Goal: Information Seeking & Learning: Learn about a topic

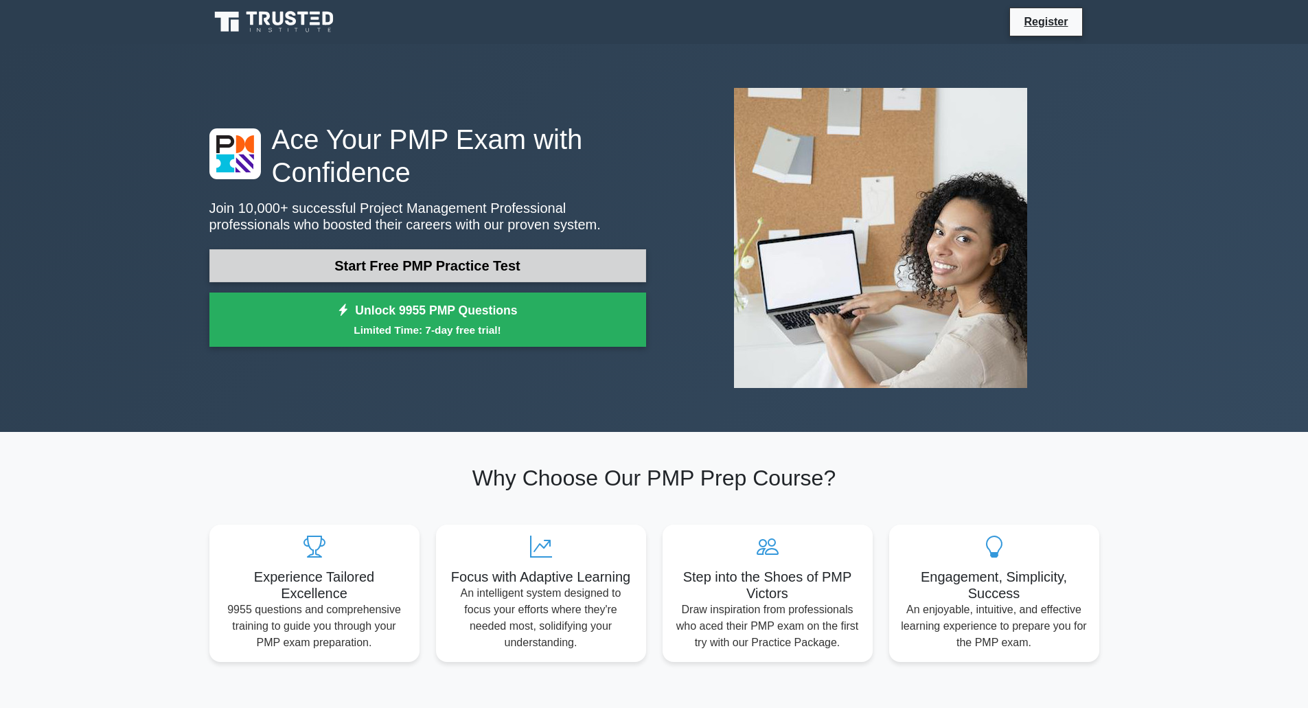
click at [395, 262] on link "Start Free PMP Practice Test" at bounding box center [427, 265] width 437 height 33
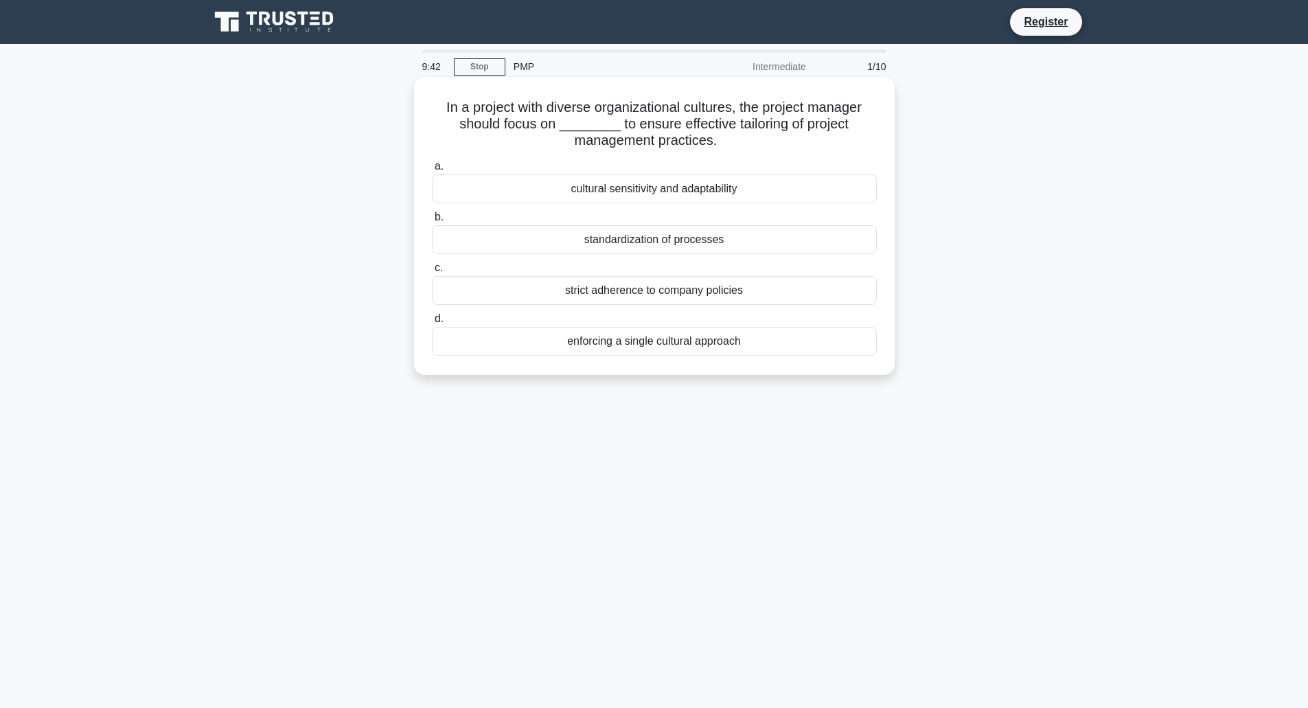
click at [621, 190] on div "cultural sensitivity and adaptability" at bounding box center [654, 188] width 445 height 29
click at [432, 171] on input "a. cultural sensitivity and adaptability" at bounding box center [432, 166] width 0 height 9
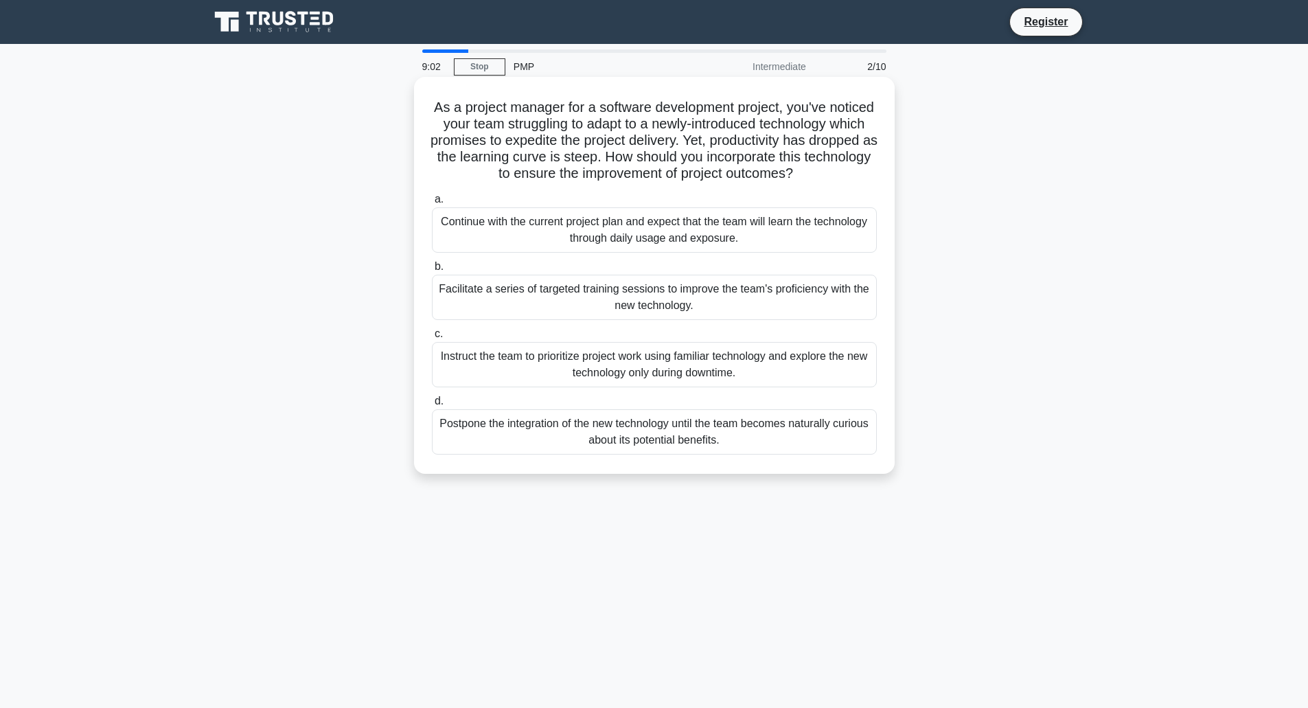
click at [672, 253] on div "Continue with the current project plan and expect that the team will learn the …" at bounding box center [654, 229] width 445 height 45
click at [432, 204] on input "a. Continue with the current project plan and expect that the team will learn t…" at bounding box center [432, 199] width 0 height 9
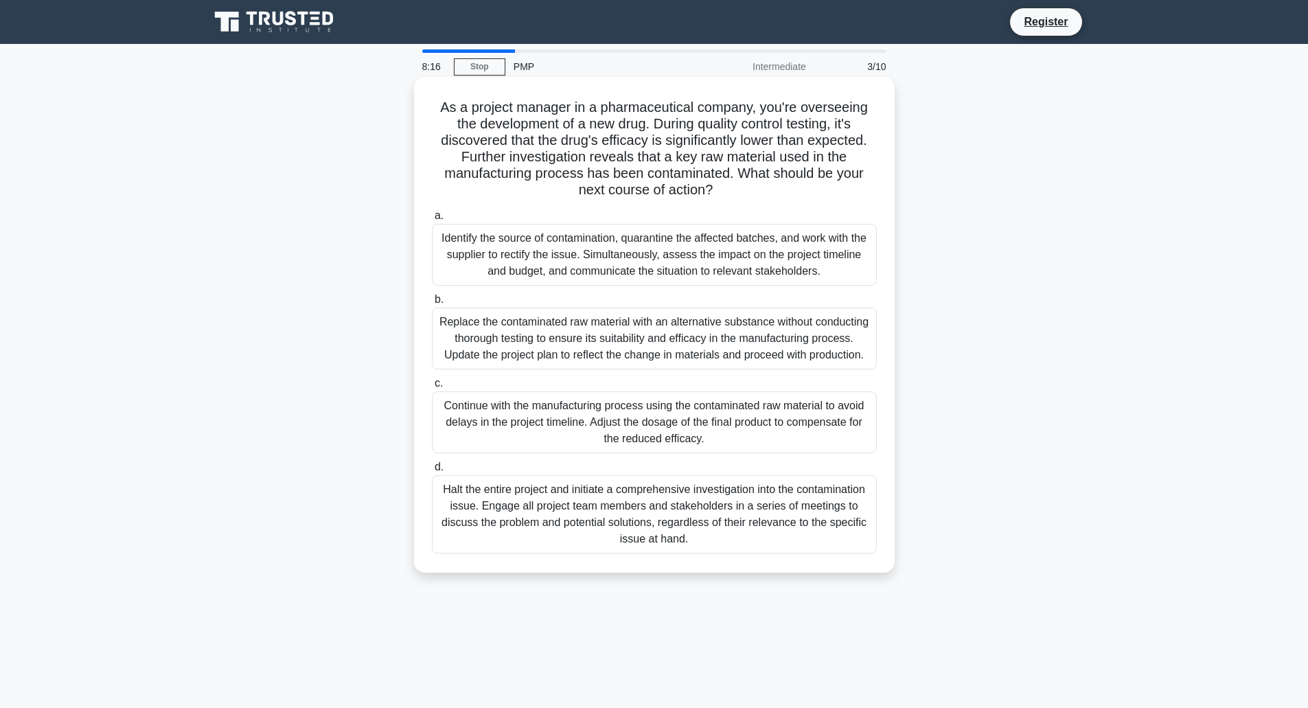
click at [589, 524] on div "Halt the entire project and initiate a comprehensive investigation into the con…" at bounding box center [654, 514] width 445 height 78
click at [432, 472] on input "d. Halt the entire project and initiate a comprehensive investigation into the …" at bounding box center [432, 467] width 0 height 9
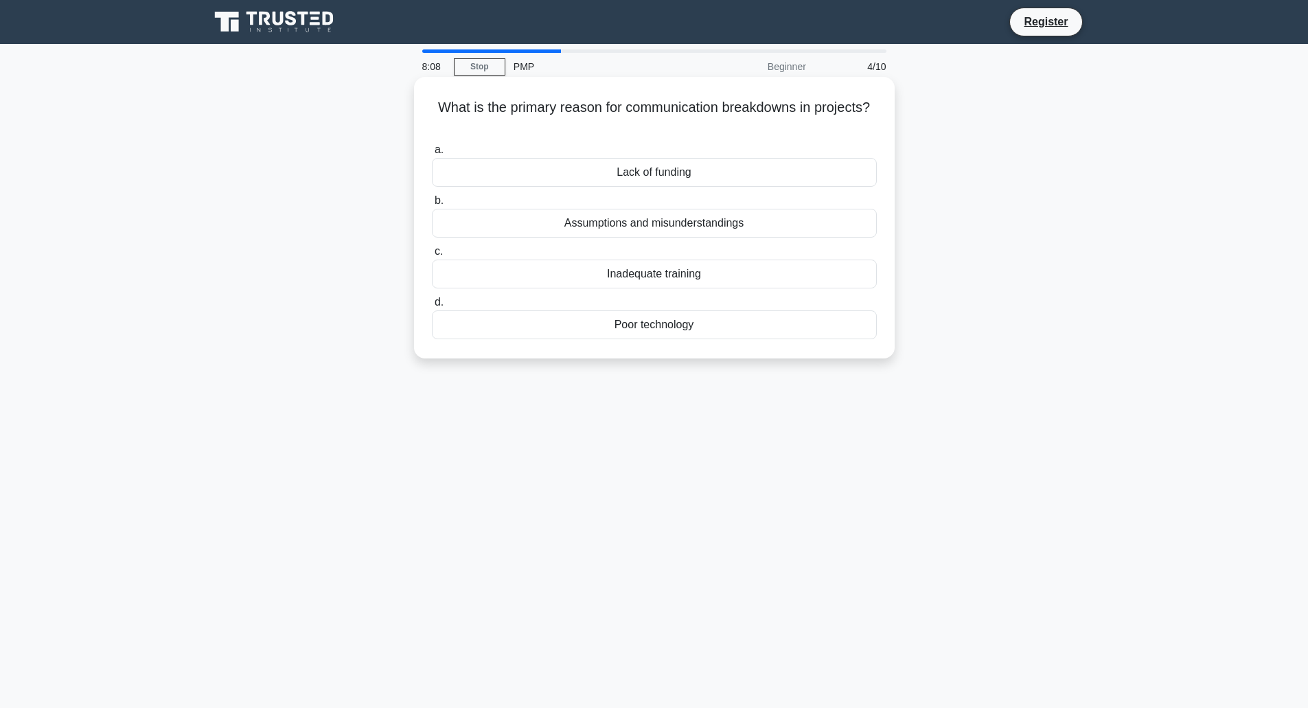
click at [666, 222] on div "Assumptions and misunderstandings" at bounding box center [654, 223] width 445 height 29
click at [432, 205] on input "b. Assumptions and misunderstandings" at bounding box center [432, 200] width 0 height 9
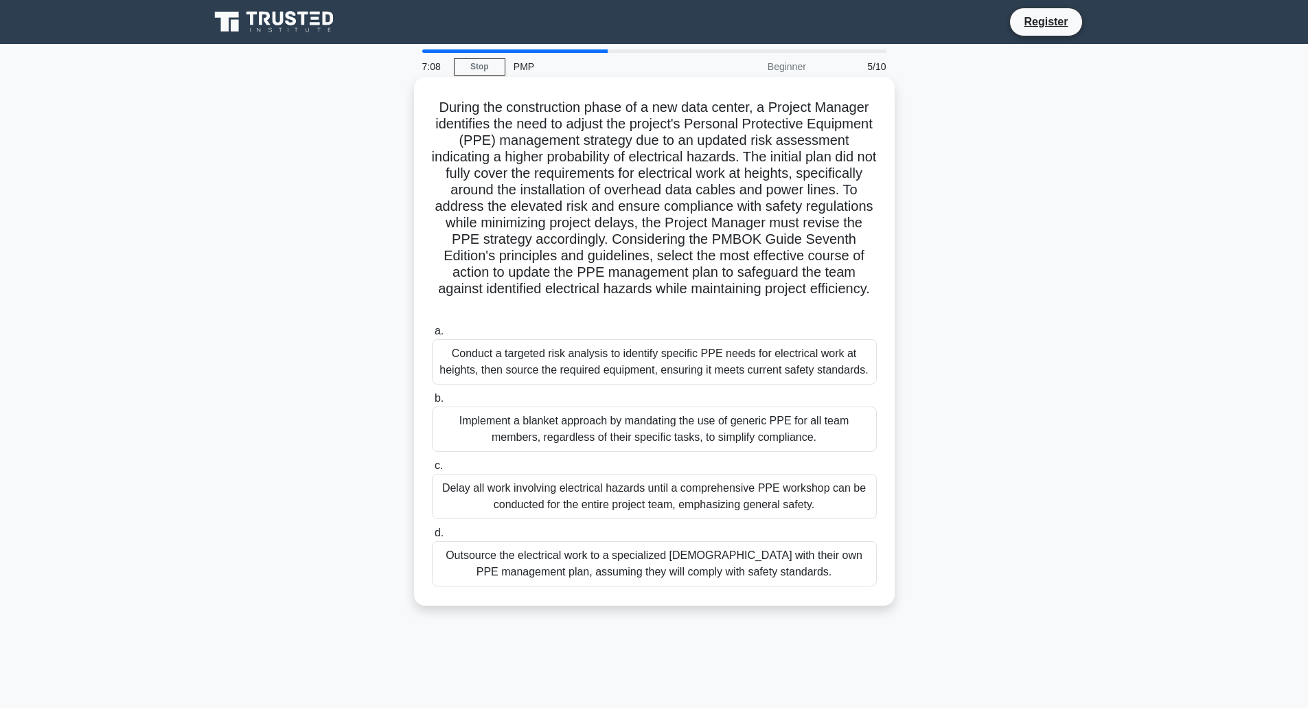
click at [694, 507] on div "Delay all work involving electrical hazards until a comprehensive PPE workshop …" at bounding box center [654, 496] width 445 height 45
click at [432, 470] on input "c. Delay all work involving electrical hazards until a comprehensive PPE worksh…" at bounding box center [432, 465] width 0 height 9
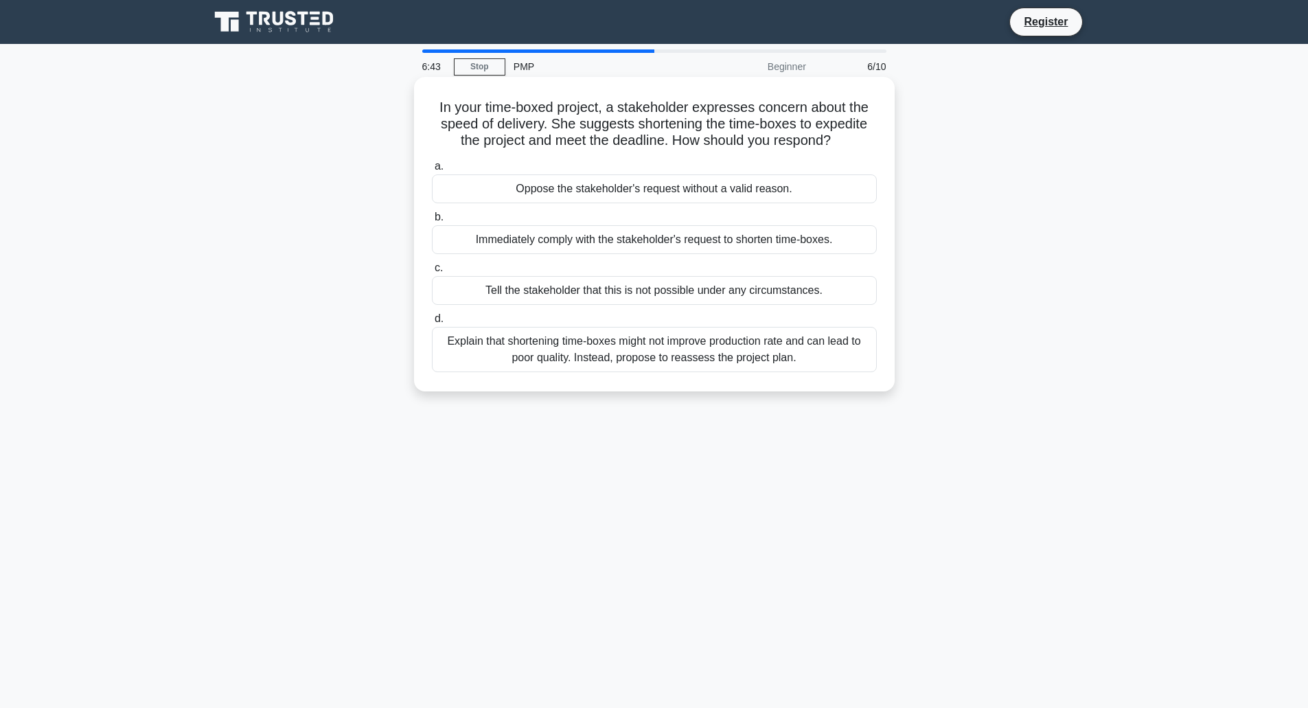
click at [641, 360] on div "Explain that shortening time-boxes might not improve production rate and can le…" at bounding box center [654, 349] width 445 height 45
click at [432, 323] on input "d. Explain that shortening time-boxes might not improve production rate and can…" at bounding box center [432, 318] width 0 height 9
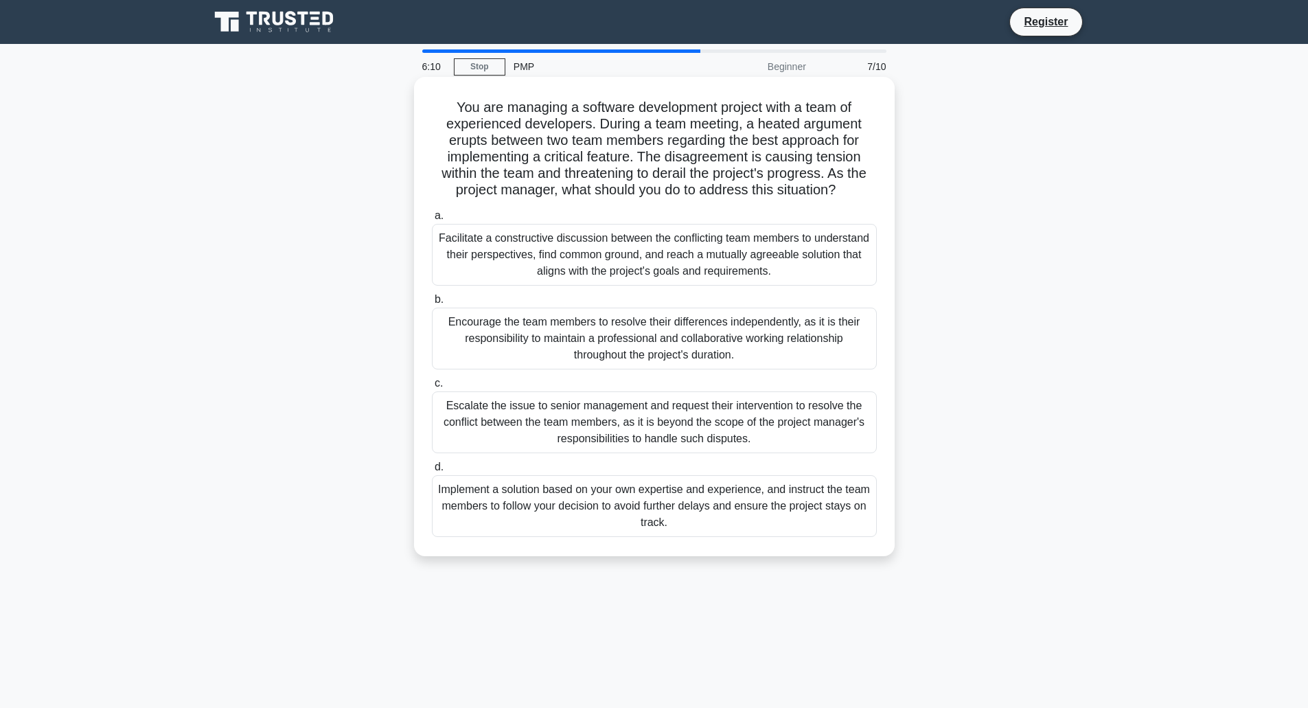
click at [555, 250] on div "Facilitate a constructive discussion between the conflicting team members to un…" at bounding box center [654, 255] width 445 height 62
click at [432, 220] on input "a. Facilitate a constructive discussion between the conflicting team members to…" at bounding box center [432, 215] width 0 height 9
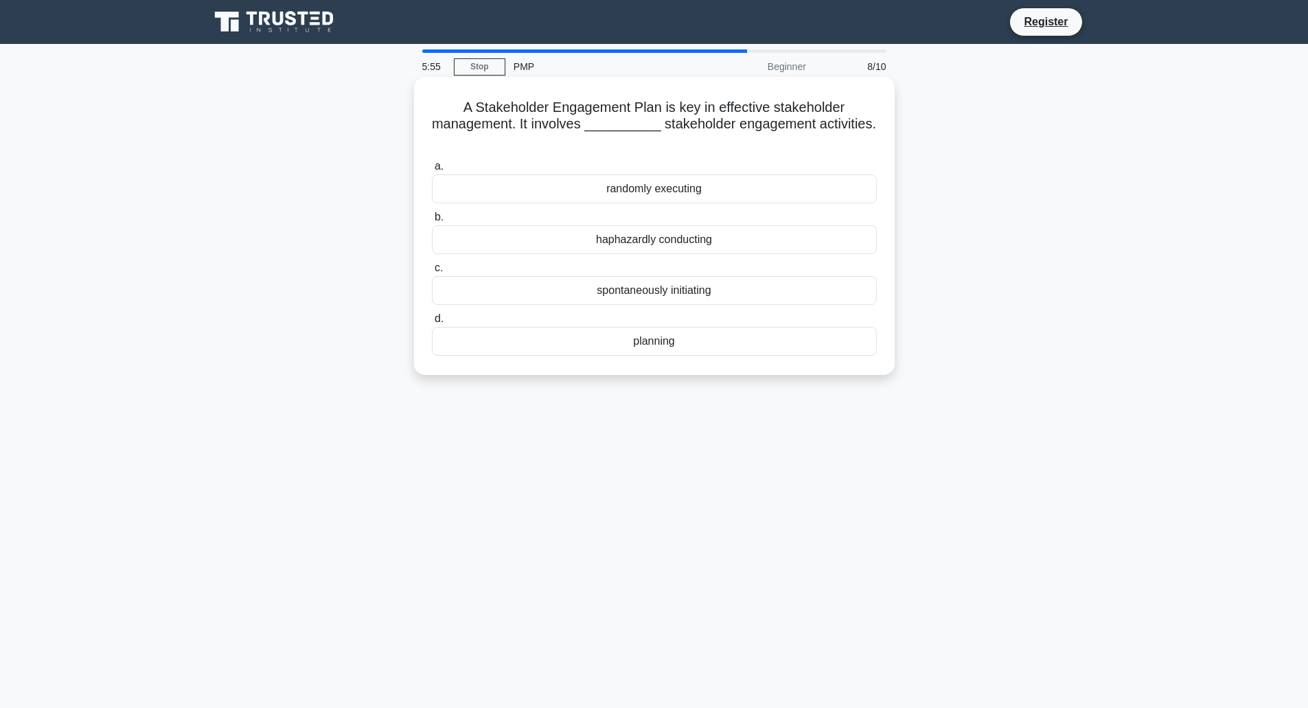
click at [657, 349] on div "planning" at bounding box center [654, 341] width 445 height 29
click at [432, 323] on input "d. planning" at bounding box center [432, 318] width 0 height 9
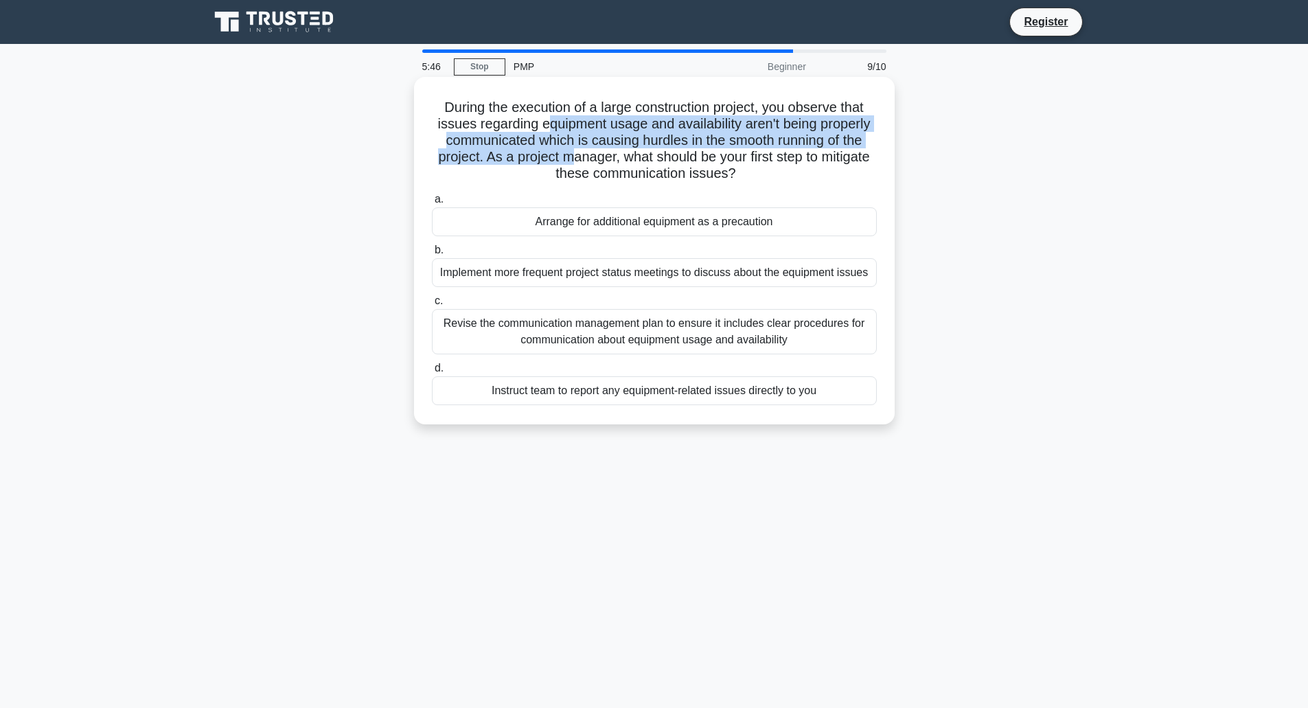
drag, startPoint x: 541, startPoint y: 126, endPoint x: 599, endPoint y: 159, distance: 67.0
click at [599, 159] on h5 "During the execution of a large construction project, you observe that issues r…" at bounding box center [655, 141] width 448 height 84
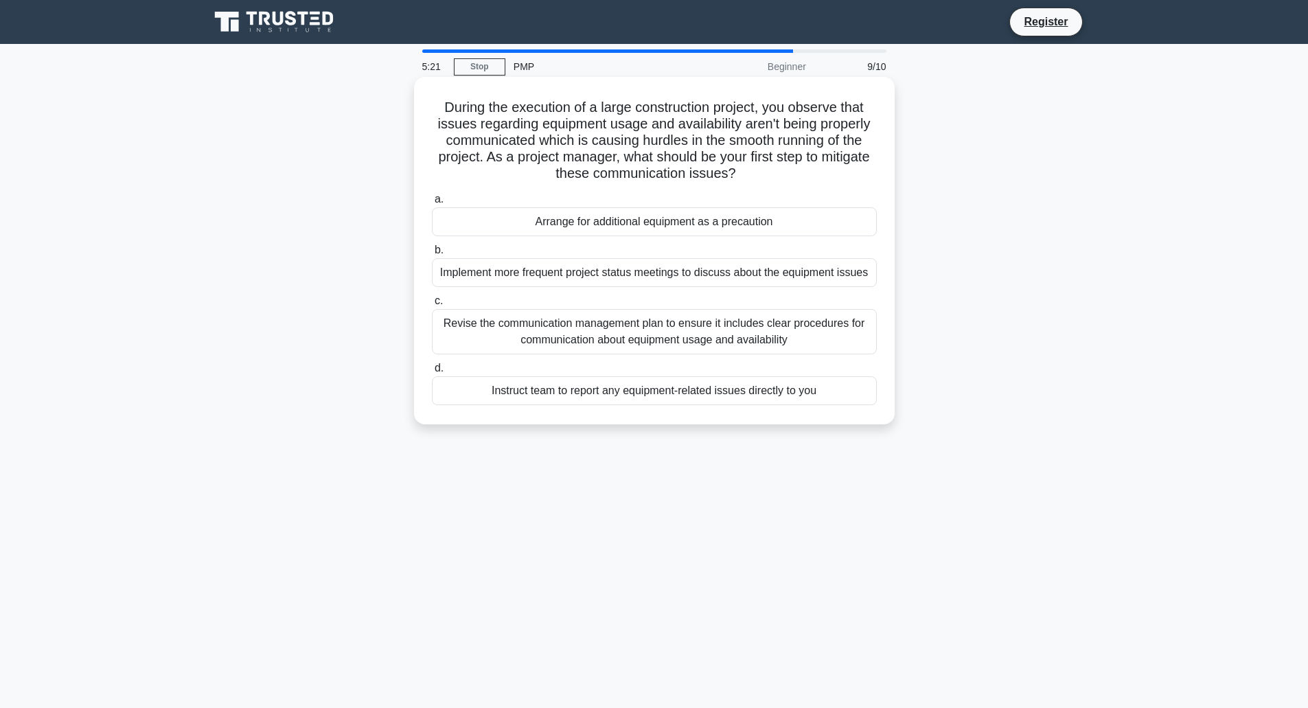
click at [659, 345] on div "Revise the communication management plan to ensure it includes clear procedures…" at bounding box center [654, 331] width 445 height 45
click at [432, 306] on input "c. Revise the communication management plan to ensure it includes clear procedu…" at bounding box center [432, 301] width 0 height 9
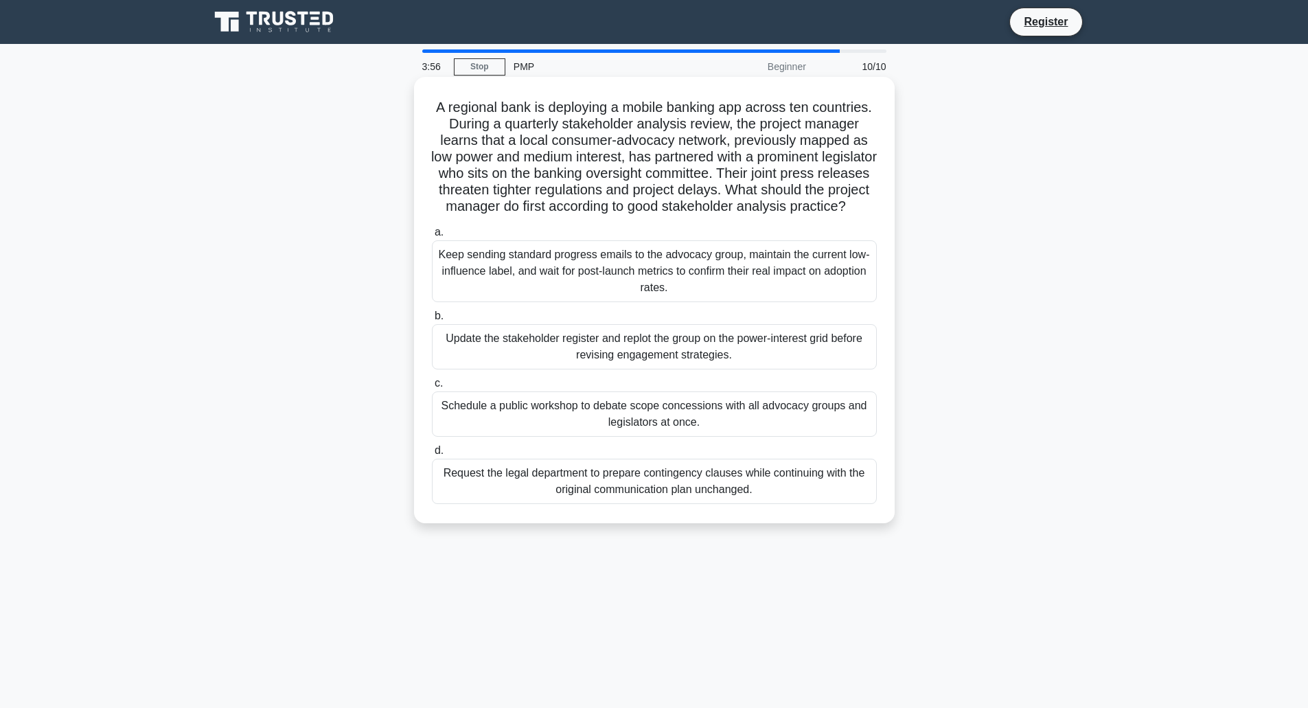
click at [699, 504] on div "Request the legal department to prepare contingency clauses while continuing wi…" at bounding box center [654, 481] width 445 height 45
click at [432, 455] on input "d. Request the legal department to prepare contingency clauses while continuing…" at bounding box center [432, 450] width 0 height 9
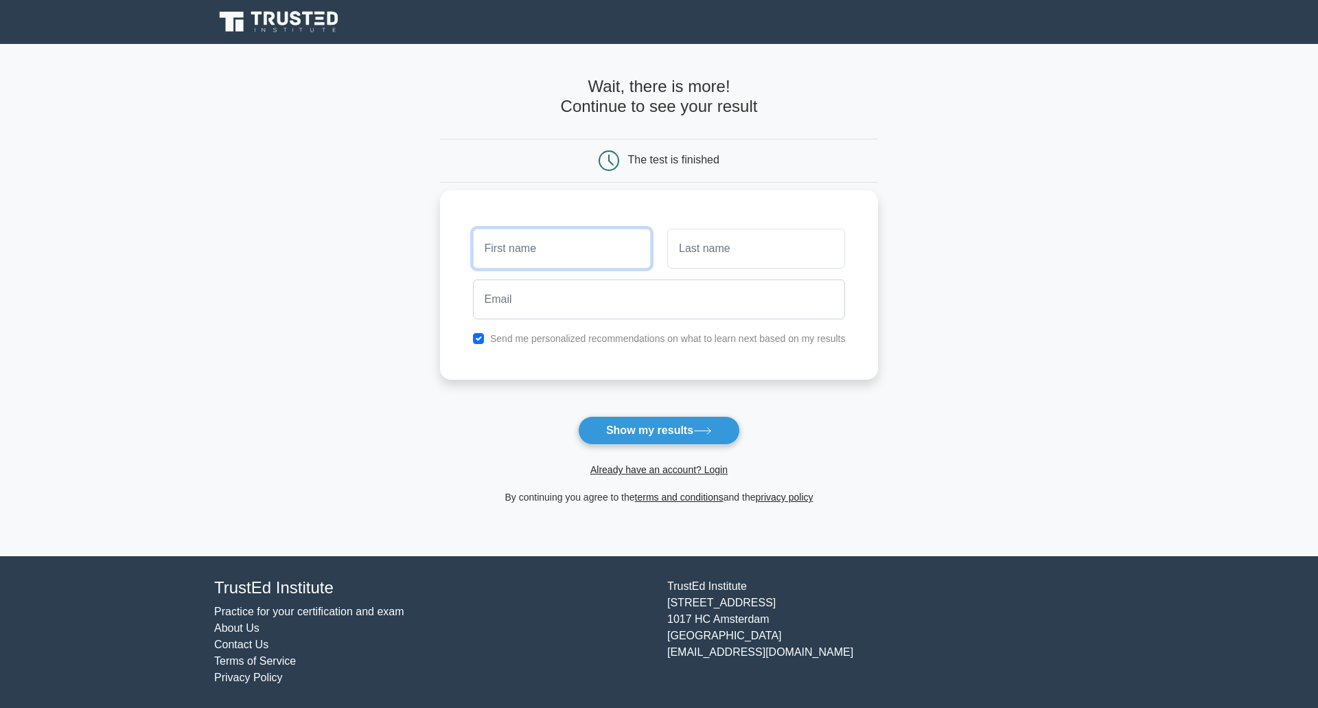
click at [577, 249] on input "text" at bounding box center [562, 249] width 178 height 40
type input "a"
type input "d"
type input "adity"
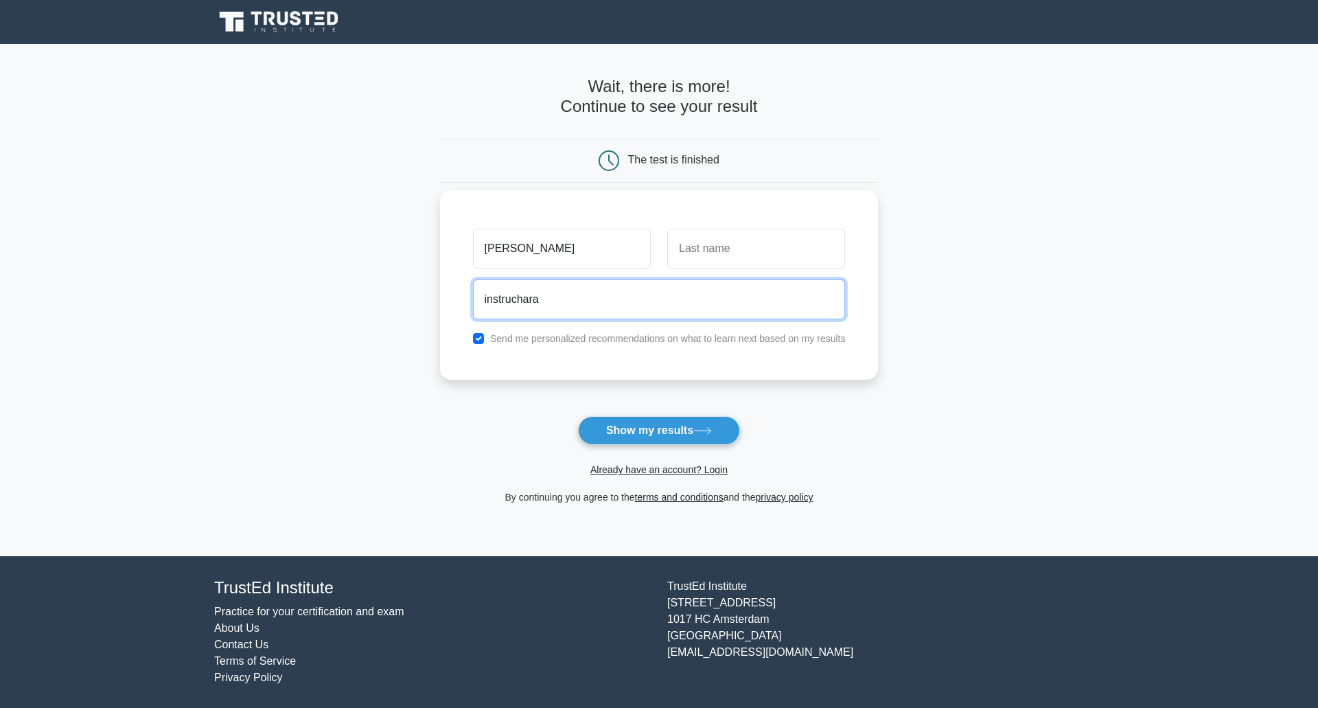
type input "instrucharan@gmail.com"
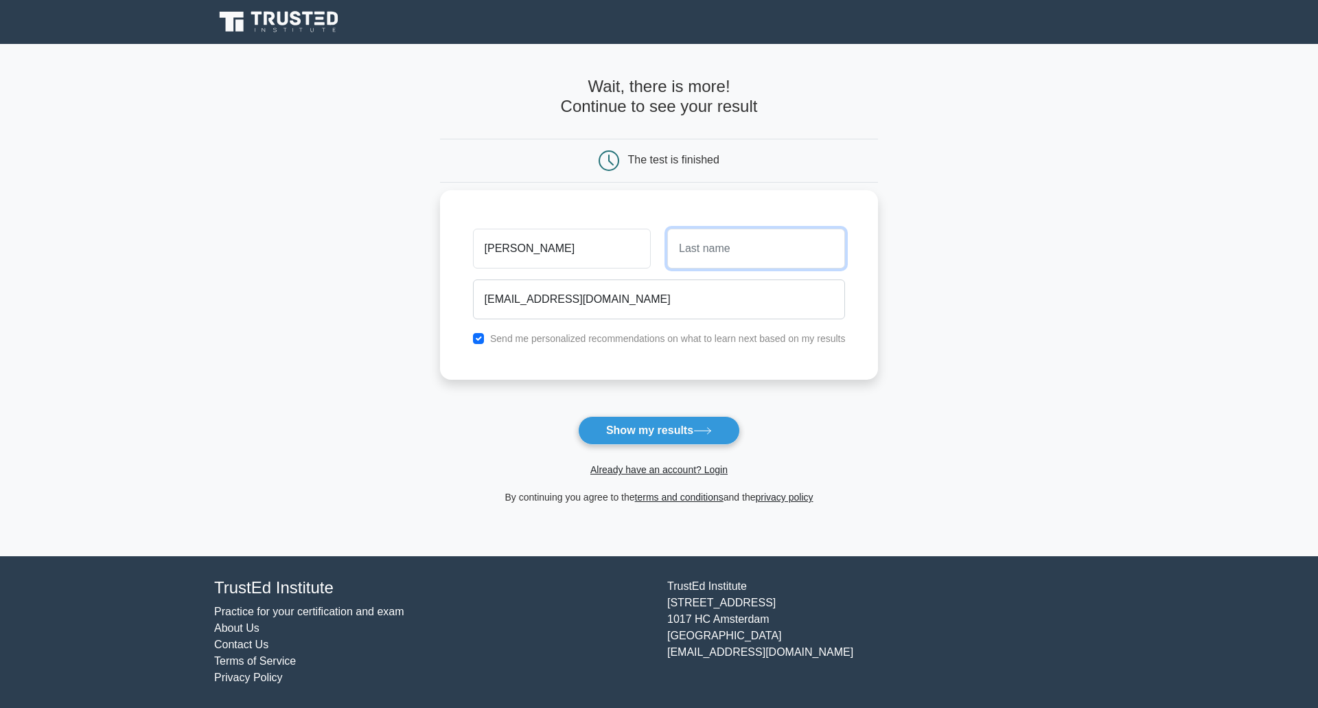
click at [747, 246] on input "text" at bounding box center [756, 249] width 178 height 40
click at [569, 256] on input "adity" at bounding box center [562, 249] width 178 height 40
type input "aditya"
click at [741, 251] on input "text" at bounding box center [756, 249] width 178 height 40
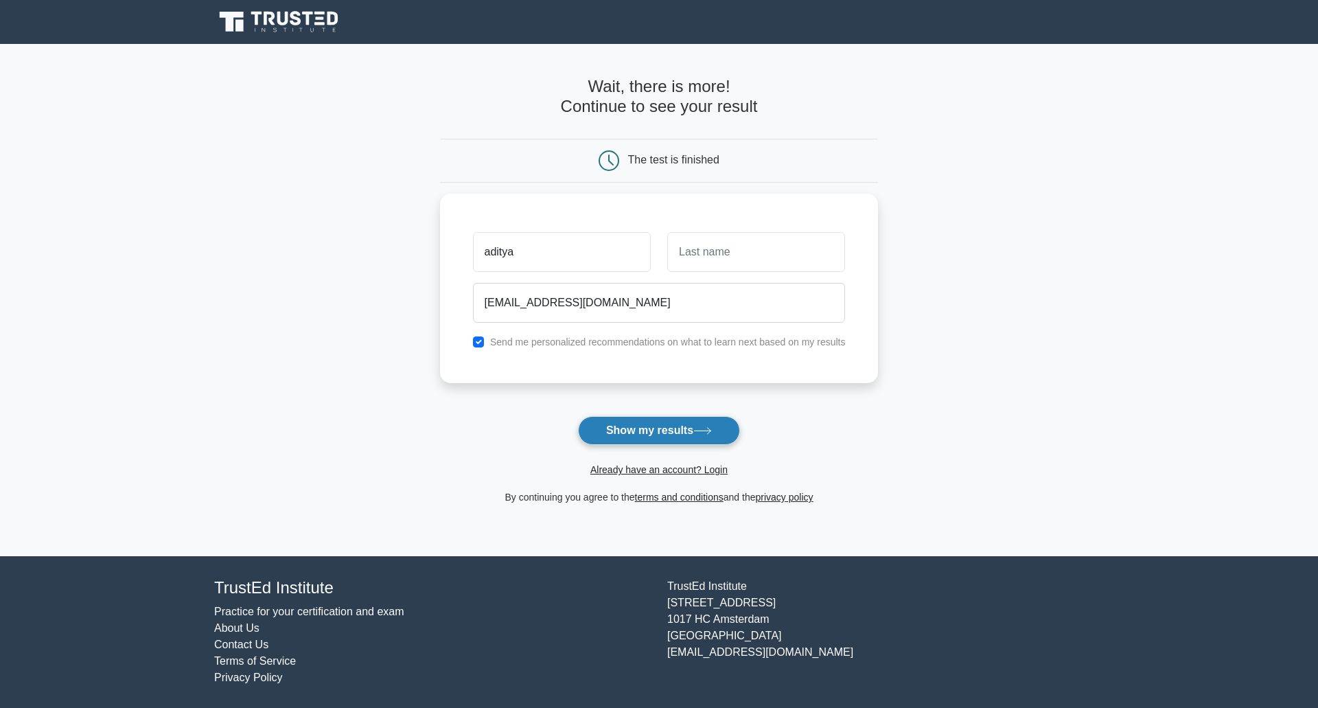
click at [669, 431] on button "Show my results" at bounding box center [659, 430] width 162 height 29
type input "a"
click at [680, 431] on button "Show my results" at bounding box center [659, 430] width 162 height 29
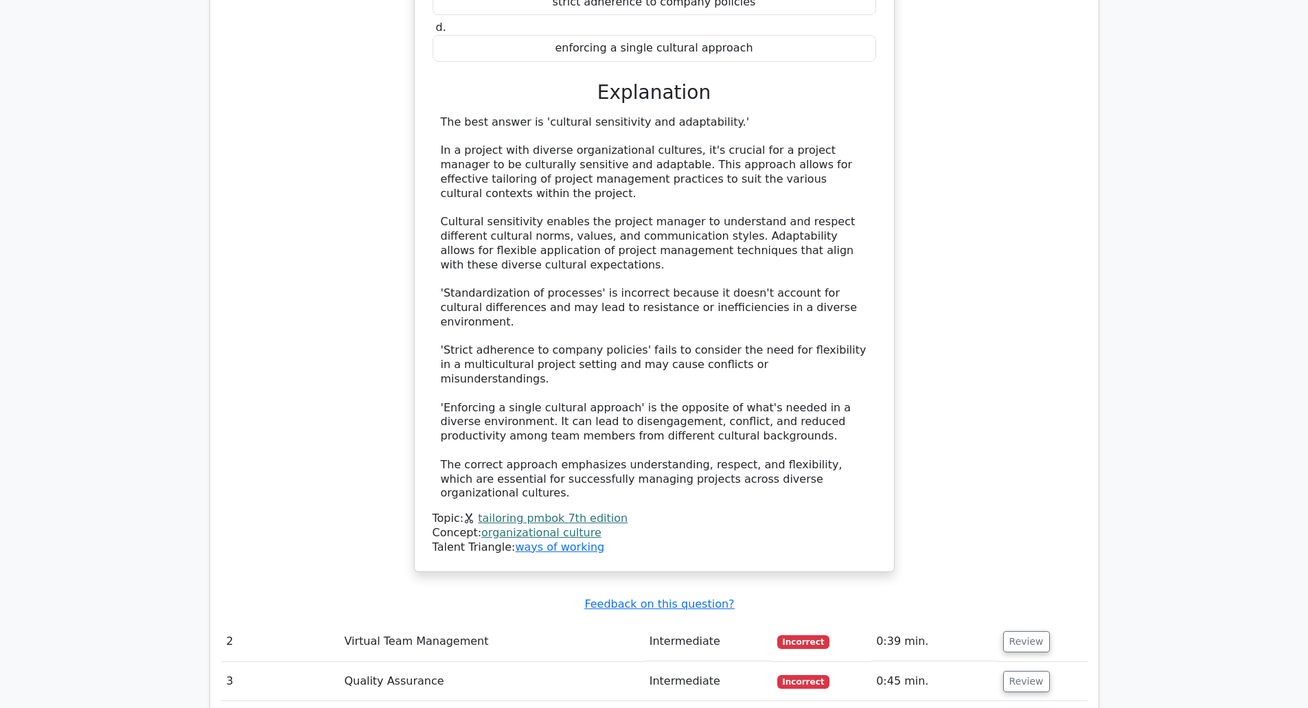
scroll to position [1648, 0]
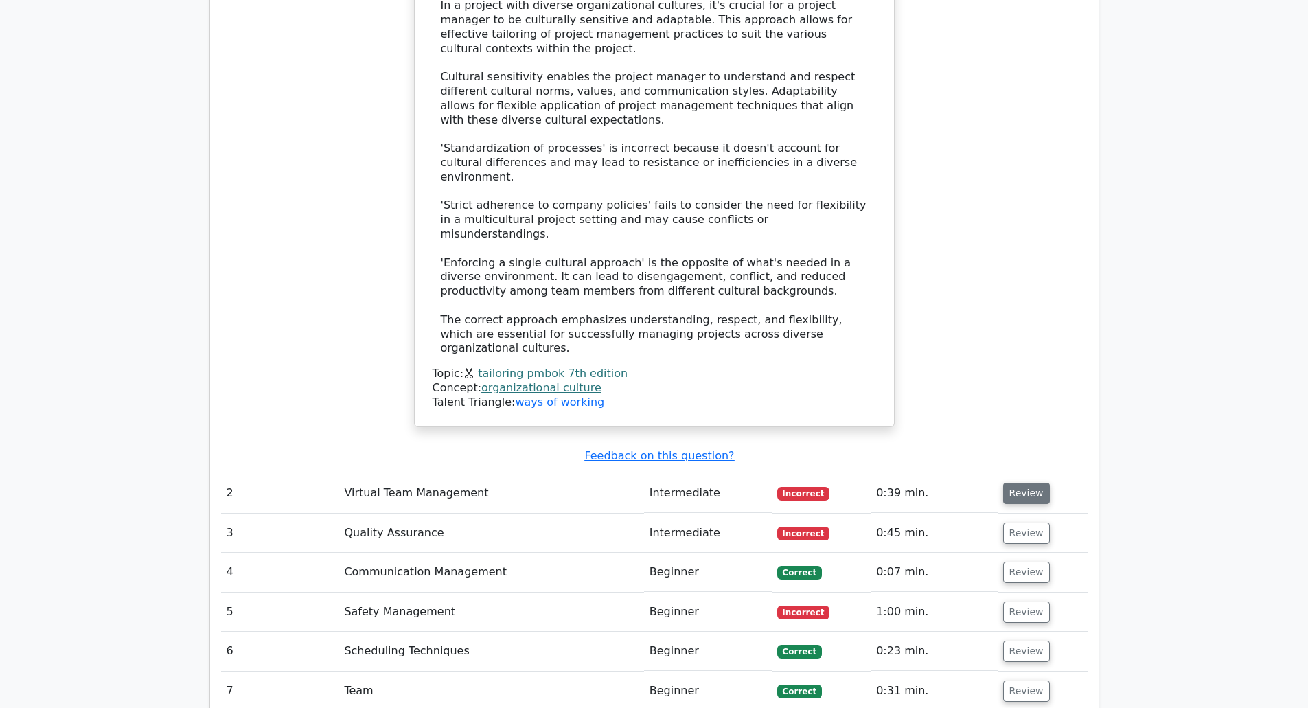
click at [1011, 483] on button "Review" at bounding box center [1026, 493] width 47 height 21
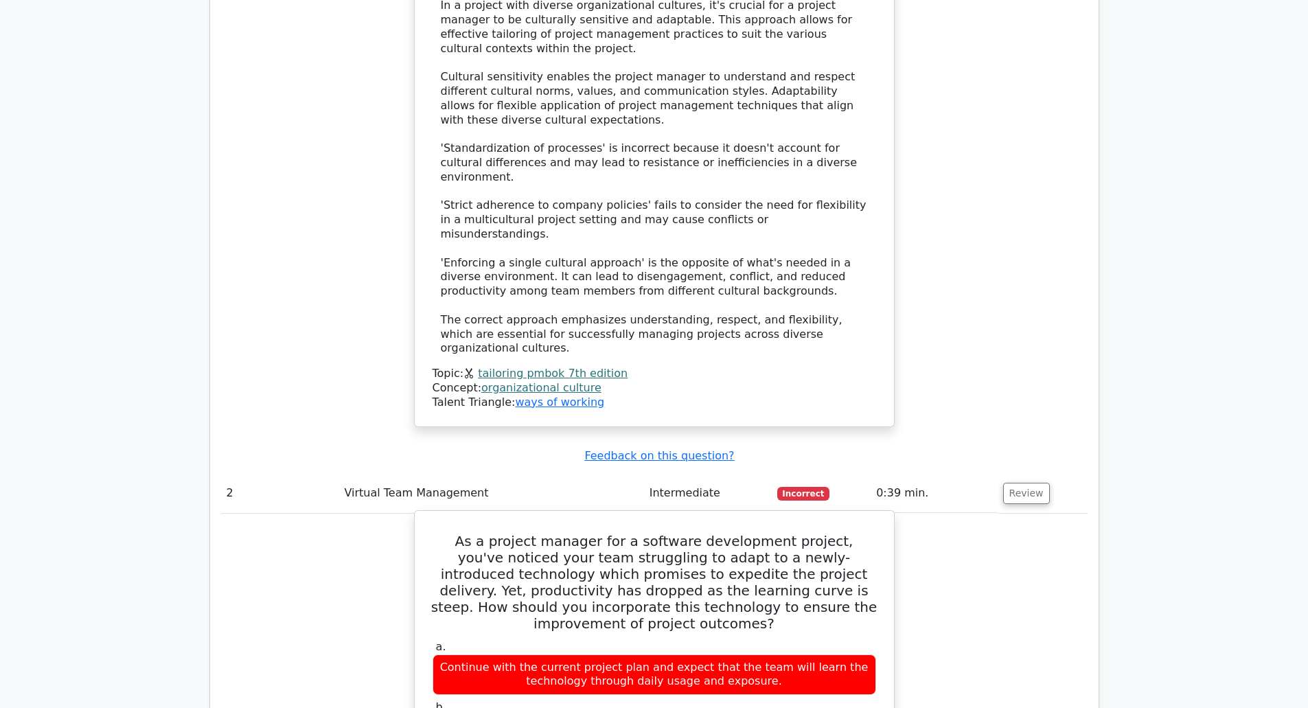
scroll to position [1785, 0]
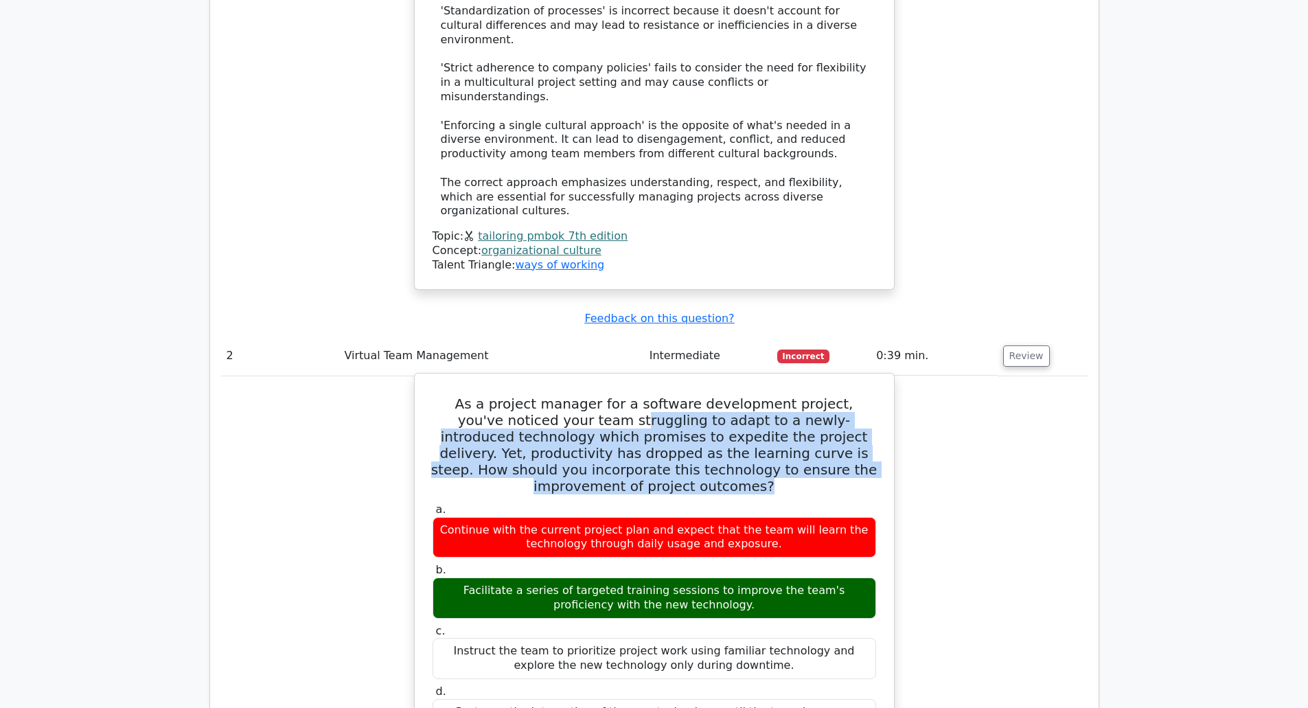
drag, startPoint x: 604, startPoint y: 303, endPoint x: 691, endPoint y: 368, distance: 108.5
click at [691, 395] on h5 "As a project manager for a software development project, you've noticed your te…" at bounding box center [654, 444] width 446 height 99
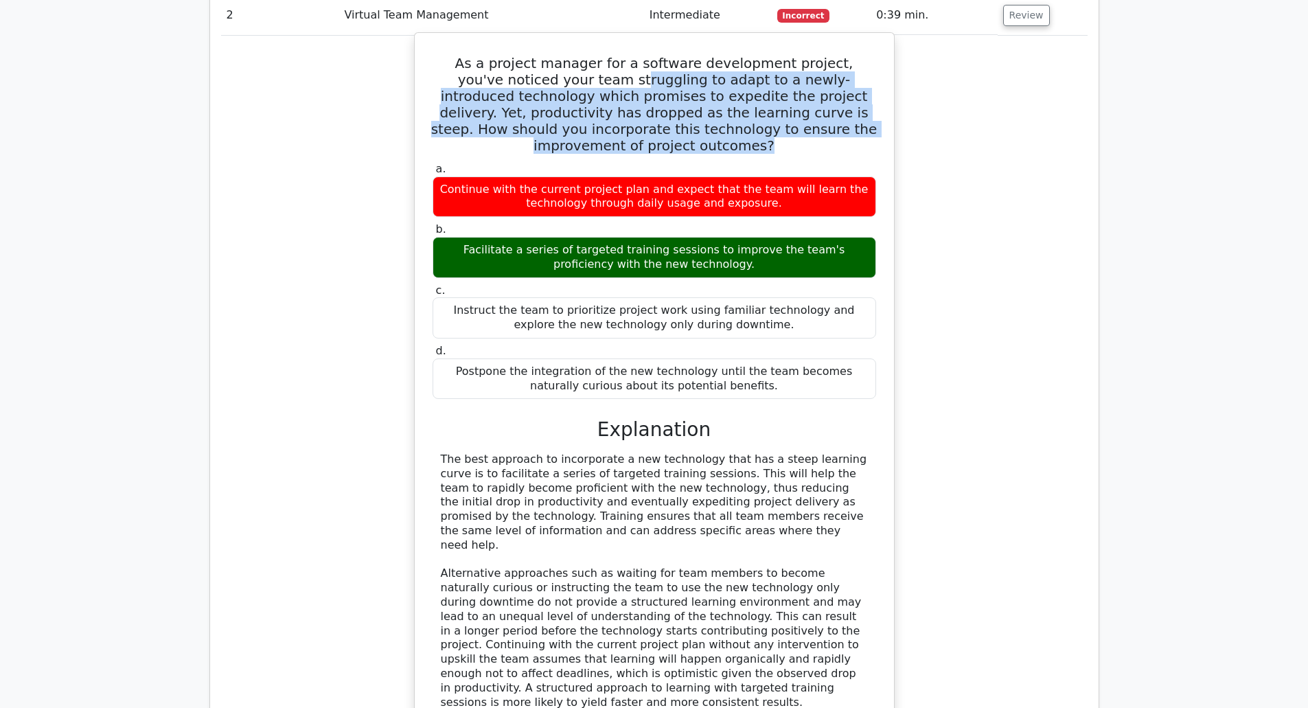
scroll to position [2129, 0]
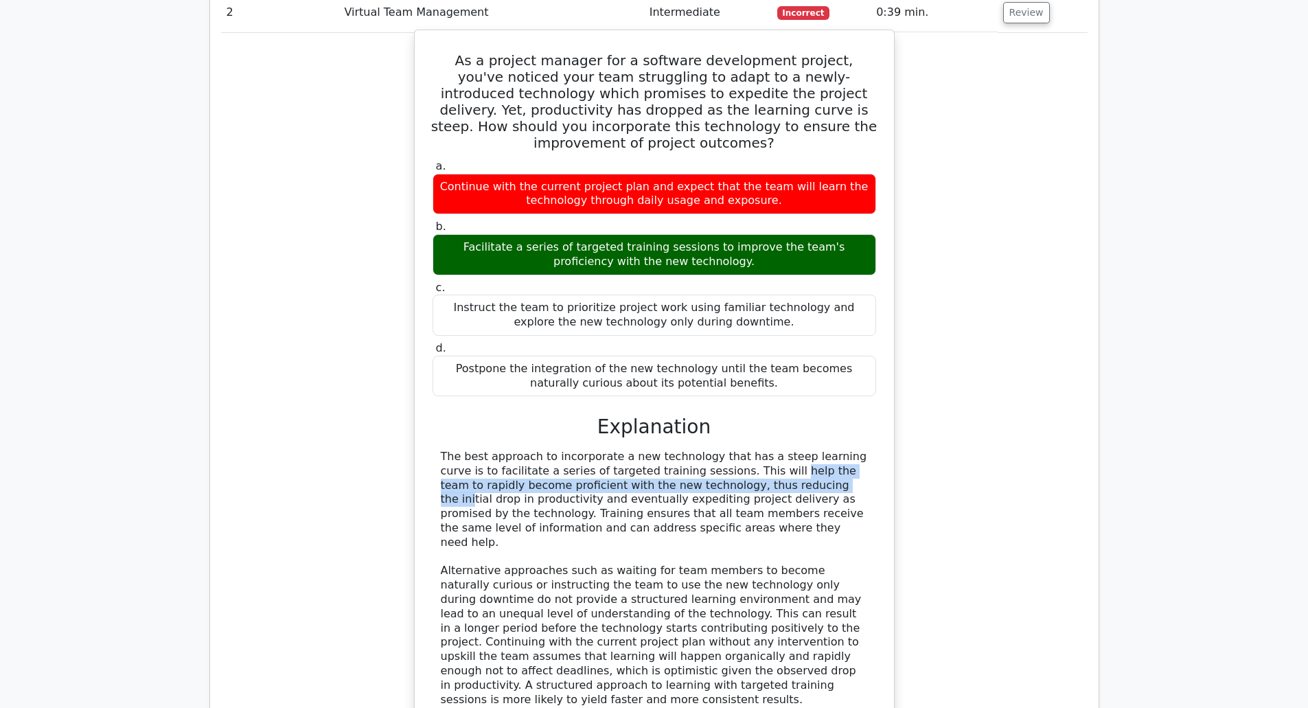
drag, startPoint x: 634, startPoint y: 341, endPoint x: 634, endPoint y: 367, distance: 26.1
click at [634, 450] on div "The best approach to incorporate a new technology that has a steep learning cur…" at bounding box center [654, 578] width 427 height 257
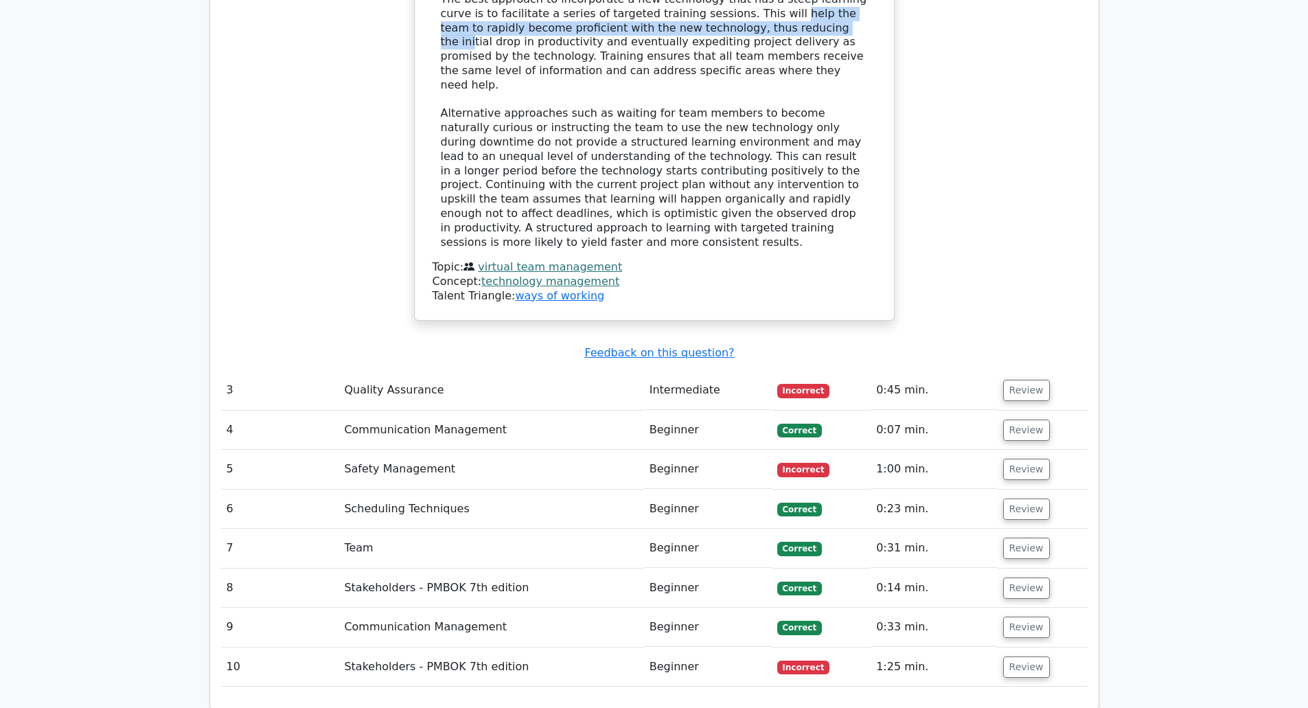
scroll to position [2678, 0]
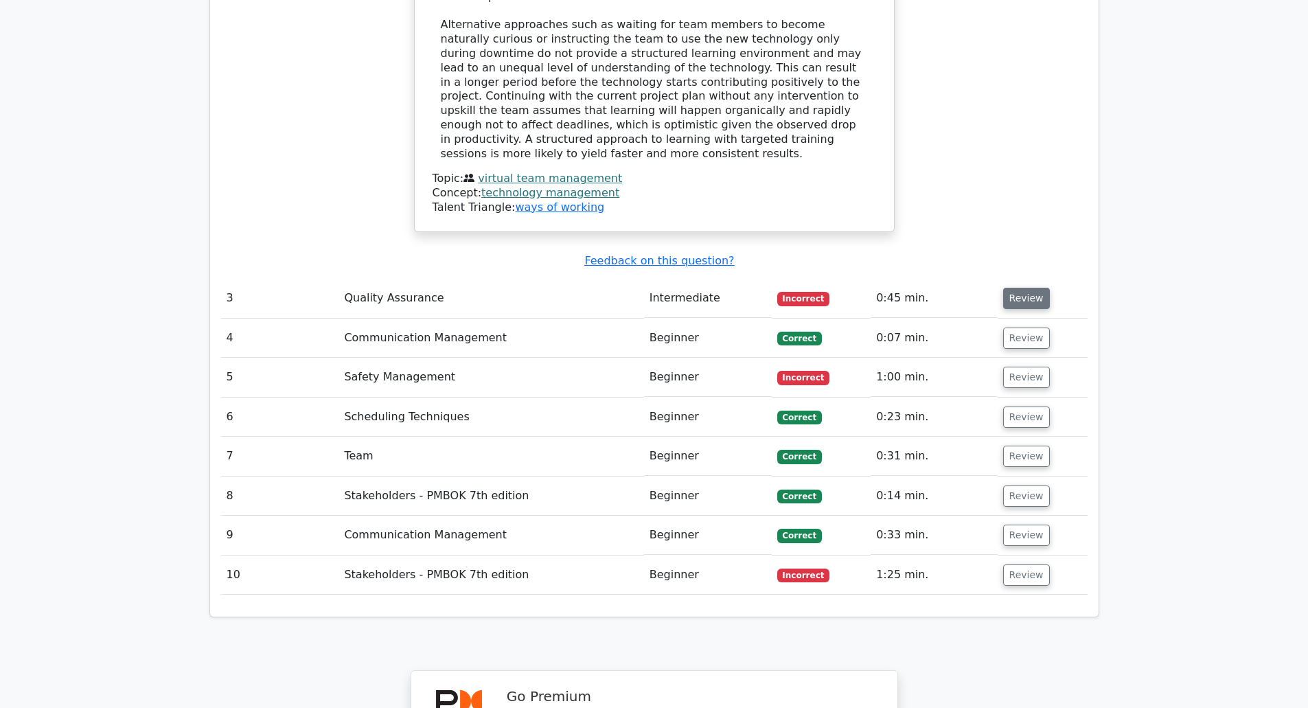
click at [1032, 288] on button "Review" at bounding box center [1026, 298] width 47 height 21
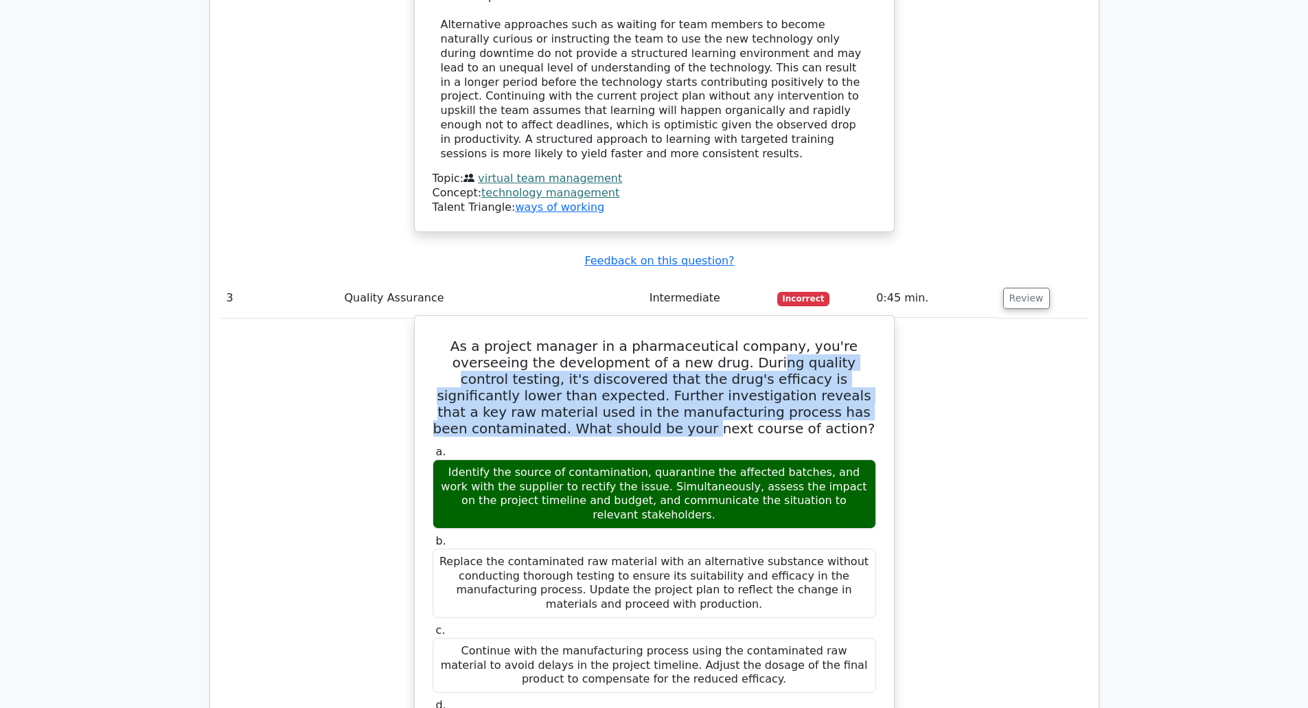
drag, startPoint x: 750, startPoint y: 219, endPoint x: 559, endPoint y: 271, distance: 197.7
click at [559, 338] on h5 "As a project manager in a pharmaceutical company, you're overseeing the develop…" at bounding box center [654, 387] width 446 height 99
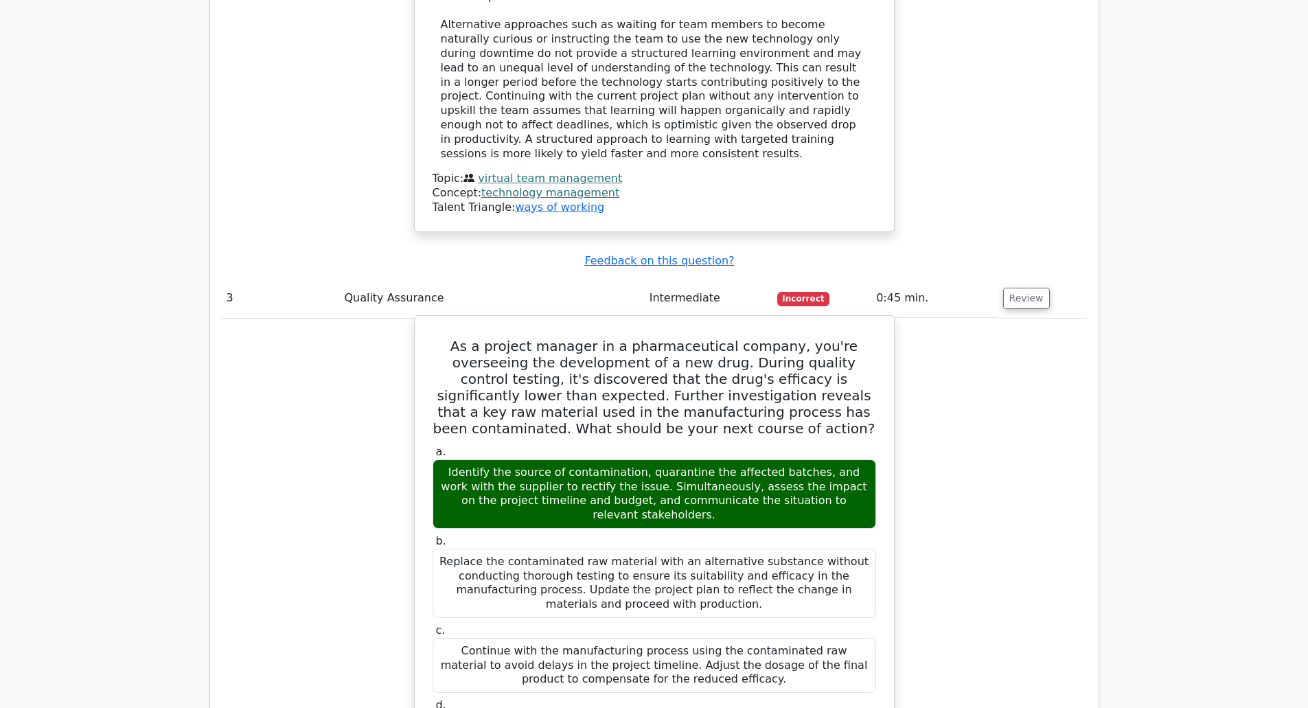
click at [615, 459] on div "Identify the source of contamination, quarantine the affected batches, and work…" at bounding box center [655, 493] width 444 height 69
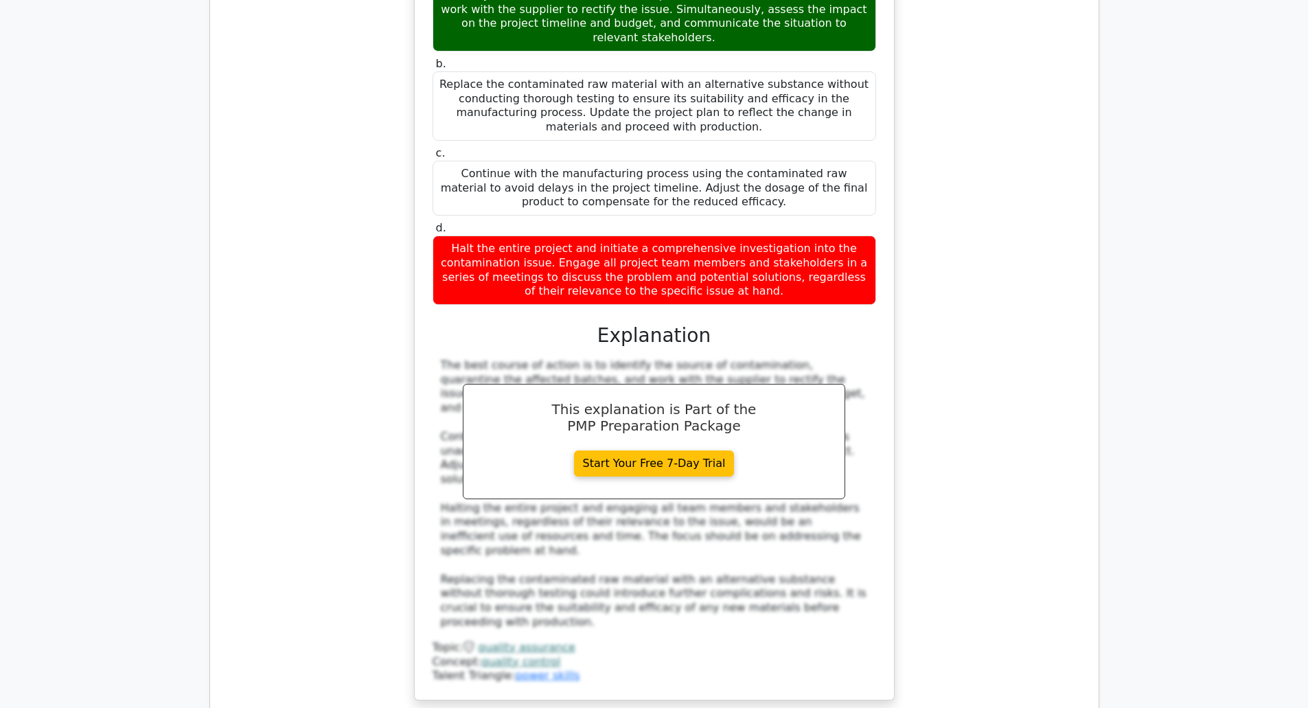
scroll to position [3433, 0]
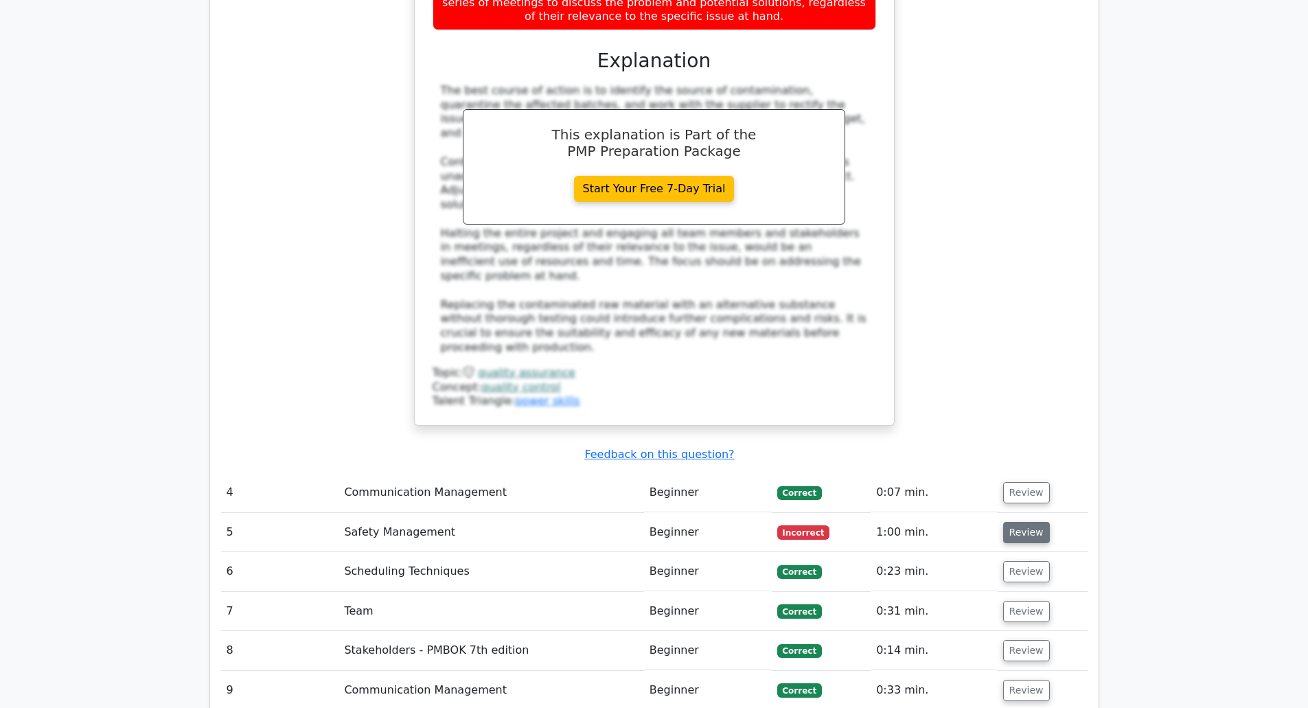
click at [1025, 522] on button "Review" at bounding box center [1026, 532] width 47 height 21
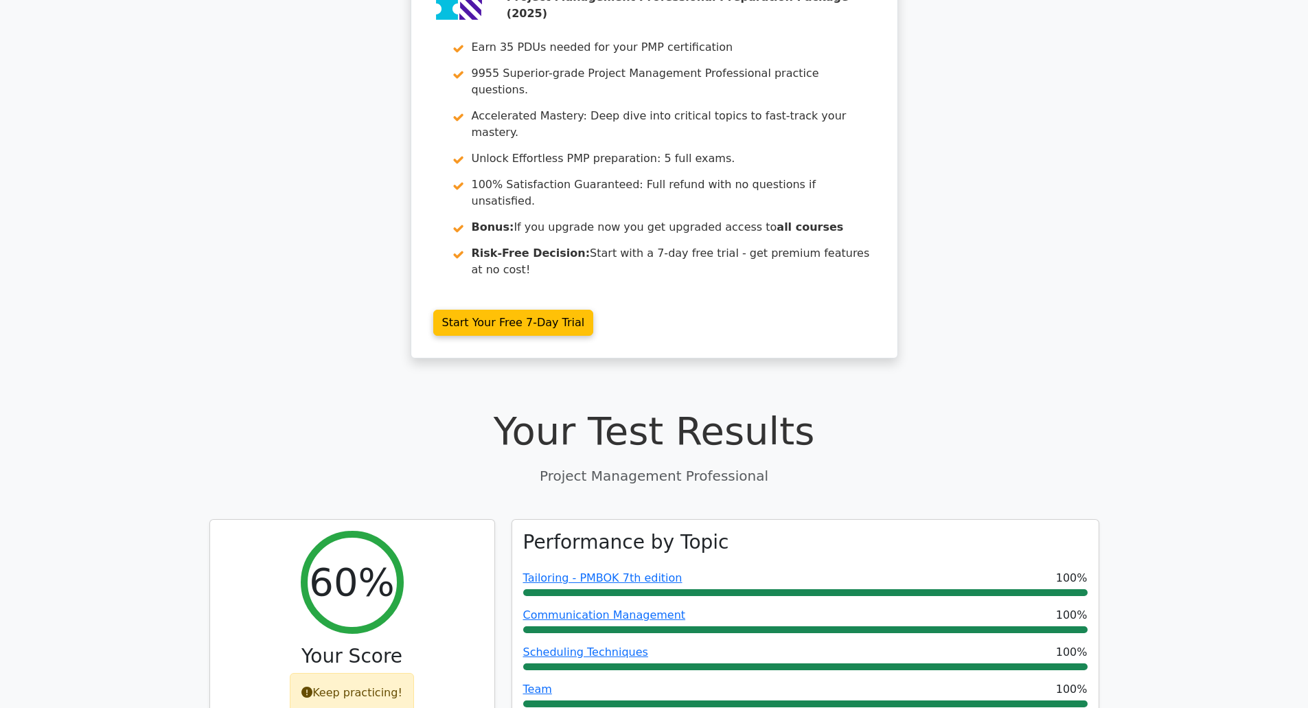
scroll to position [0, 0]
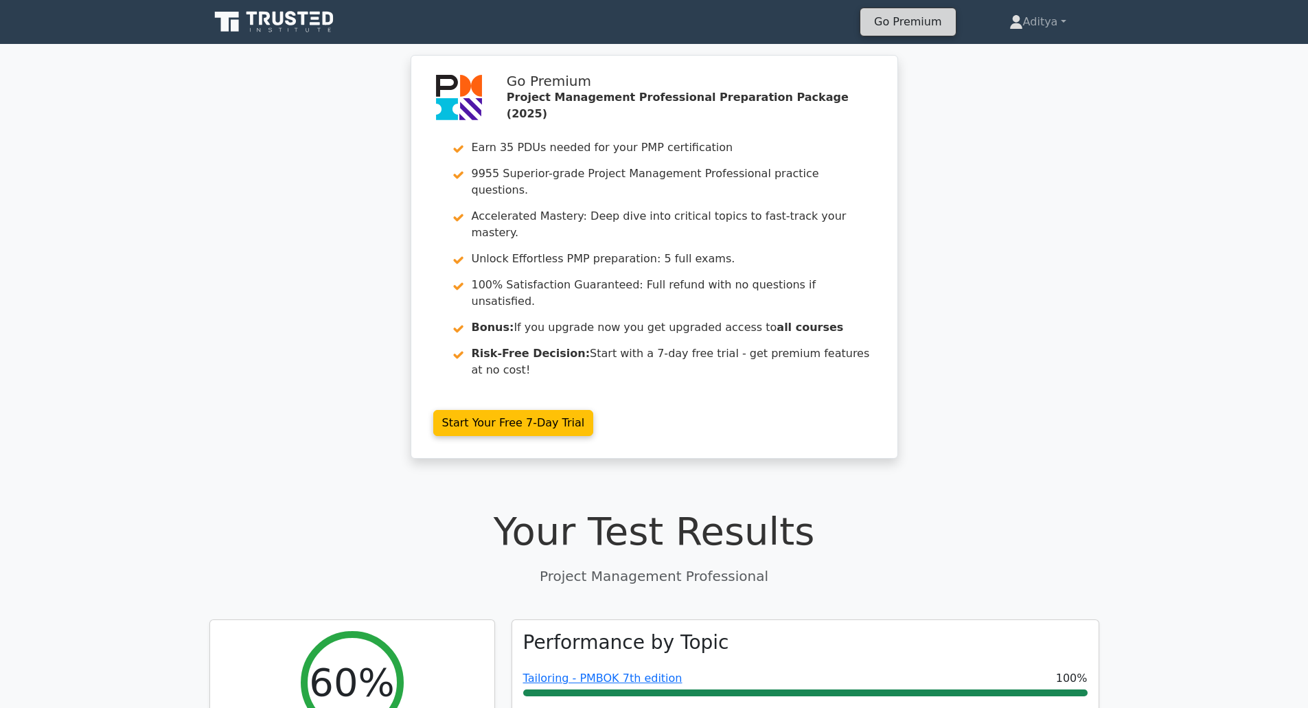
click at [921, 19] on link "Go Premium" at bounding box center [908, 21] width 84 height 19
